Goal: Use online tool/utility: Utilize a website feature to perform a specific function

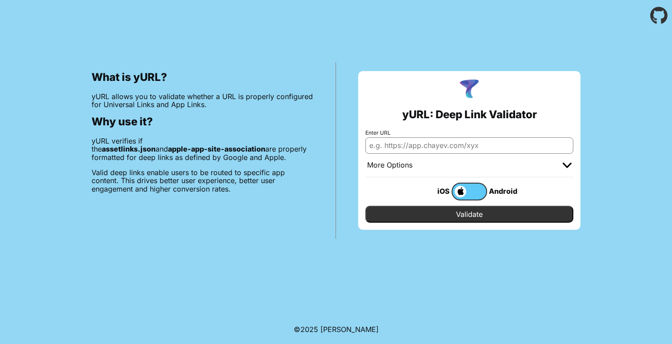
click at [434, 141] on input "Enter URL" at bounding box center [469, 145] width 208 height 16
type input "[DOMAIN_NAME]"
click at [437, 212] on input "Validate" at bounding box center [469, 214] width 208 height 17
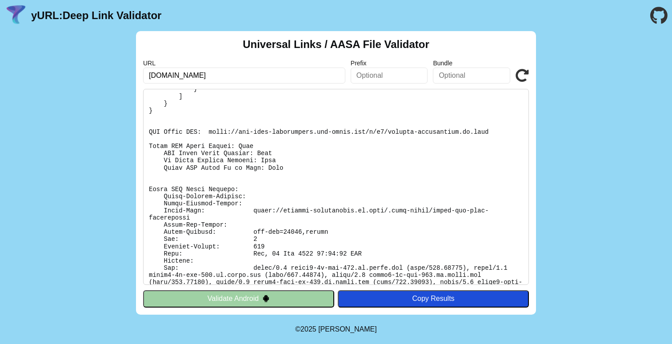
scroll to position [137, 0]
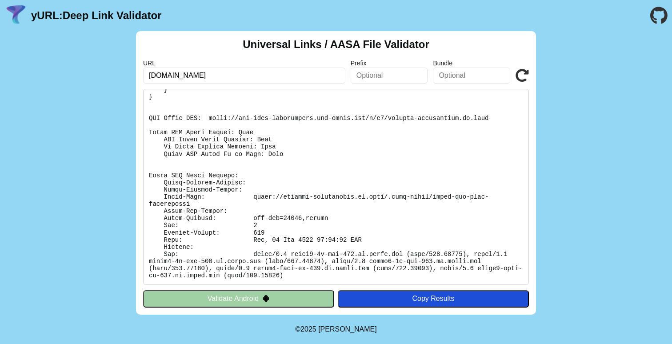
click at [293, 295] on button "Validate Android" at bounding box center [238, 298] width 191 height 17
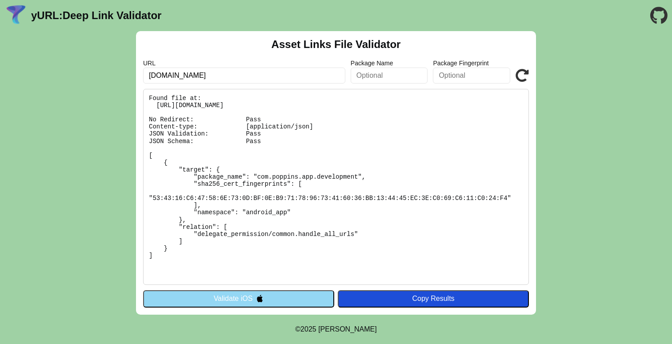
click at [225, 301] on button "Validate iOS" at bounding box center [238, 298] width 191 height 17
